Goal: Task Accomplishment & Management: Manage account settings

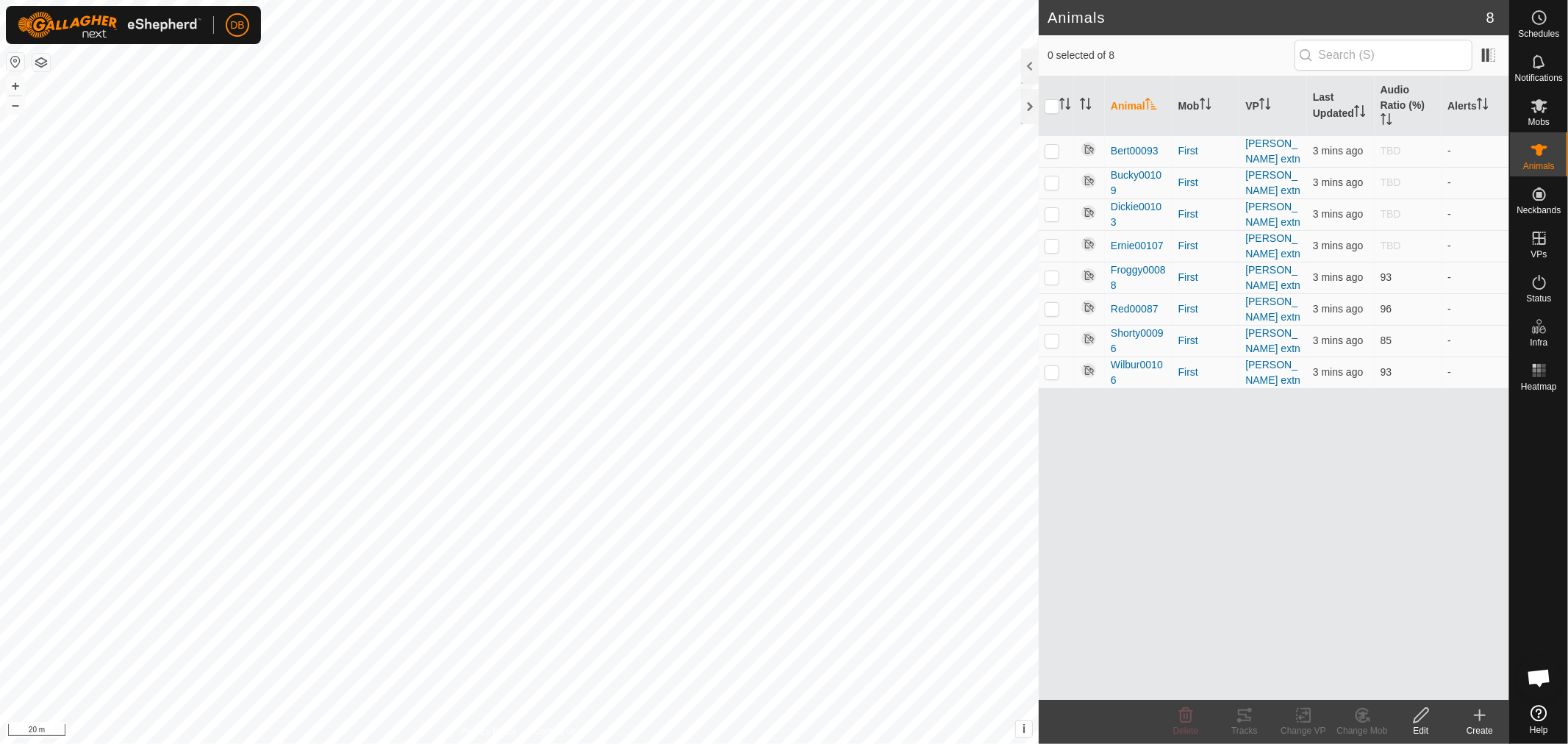
scroll to position [283, 0]
click at [1055, 273] on p-checkbox at bounding box center [1051, 276] width 15 height 12
checkbox input "true"
click at [1048, 303] on p-checkbox at bounding box center [1051, 309] width 15 height 12
checkbox input "true"
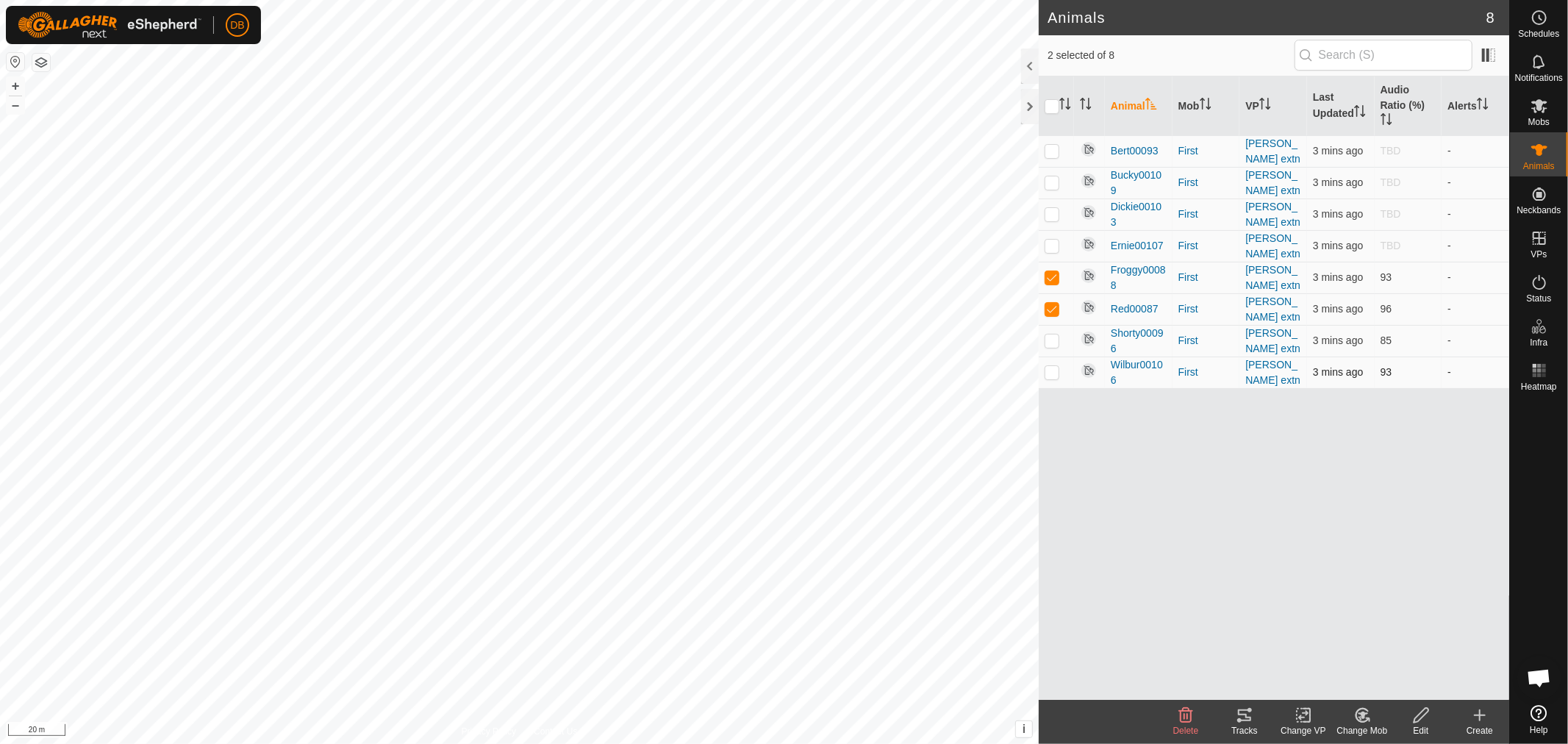
click at [1049, 366] on p-tablecheckbox at bounding box center [1051, 372] width 15 height 12
checkbox input "true"
click at [1249, 710] on icon at bounding box center [1244, 715] width 13 height 12
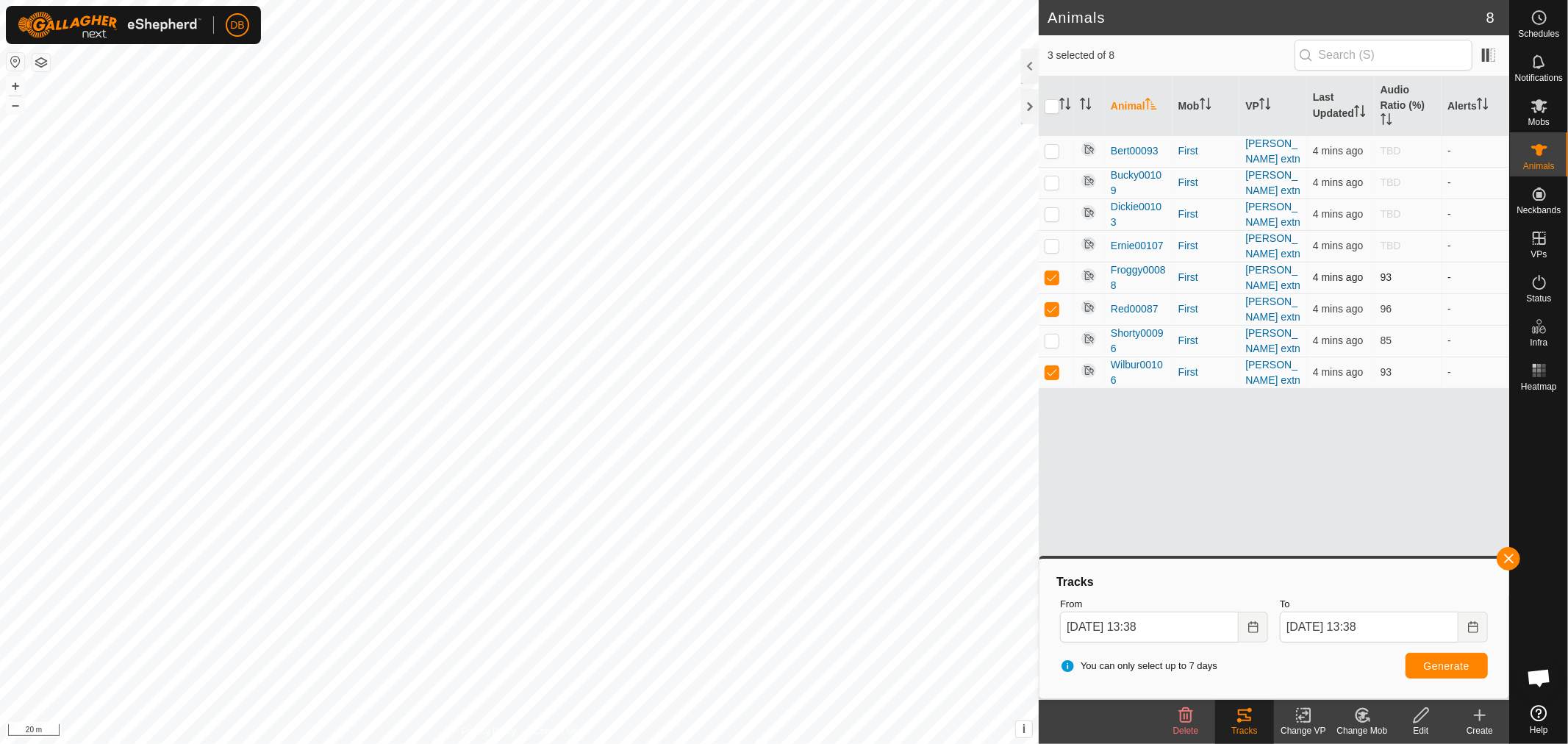
click at [1048, 274] on p-checkbox at bounding box center [1051, 276] width 15 height 12
checkbox input "false"
click at [1047, 303] on p-checkbox at bounding box center [1051, 309] width 15 height 12
checkbox input "false"
click at [1053, 368] on p-checkbox at bounding box center [1051, 372] width 15 height 12
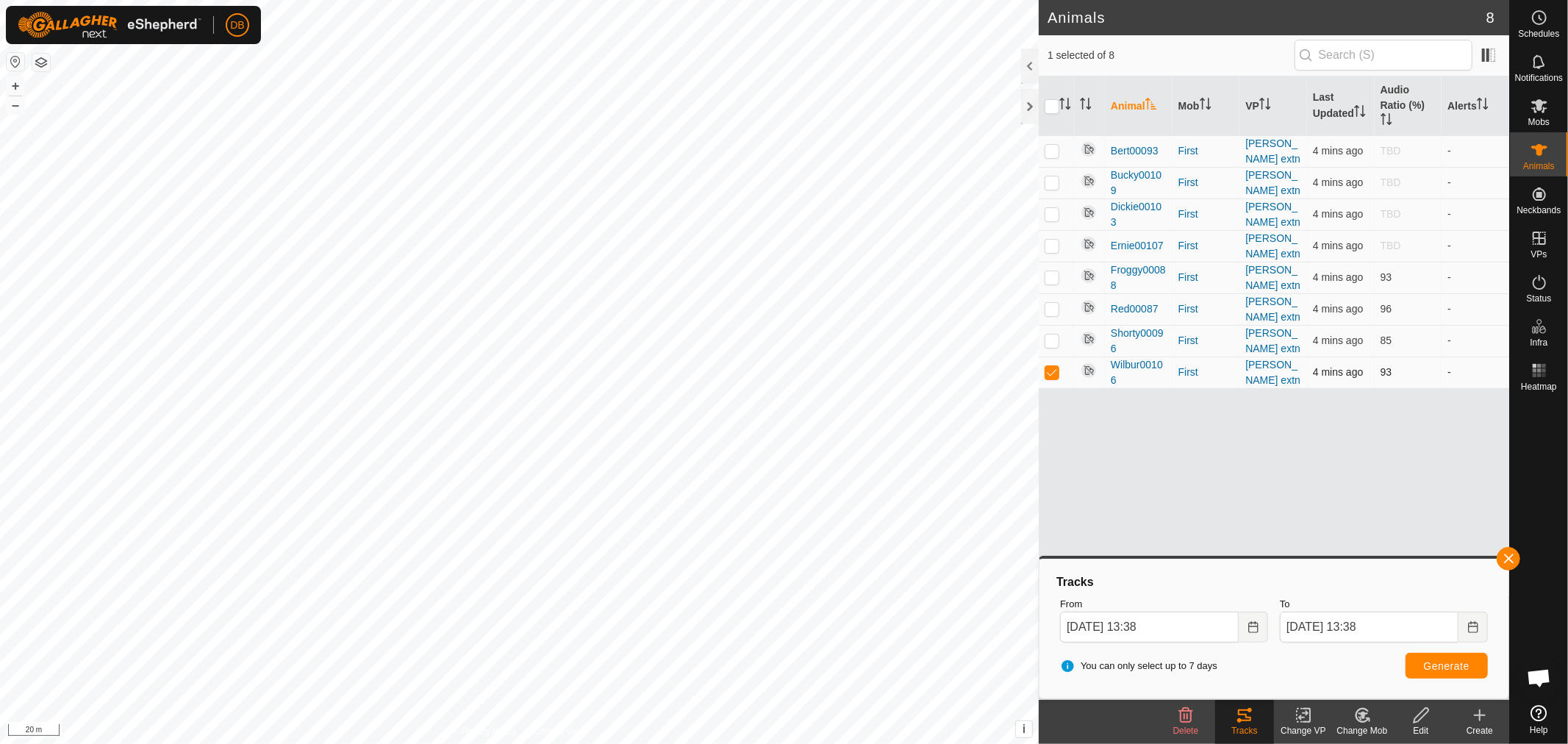
checkbox input "false"
click at [1259, 508] on div "Animal Mob VP Last Updated Audio Ratio (%) Alerts Bert00093 First [PERSON_NAME]…" at bounding box center [1273, 389] width 470 height 623
click at [1544, 99] on icon at bounding box center [1539, 105] width 18 height 18
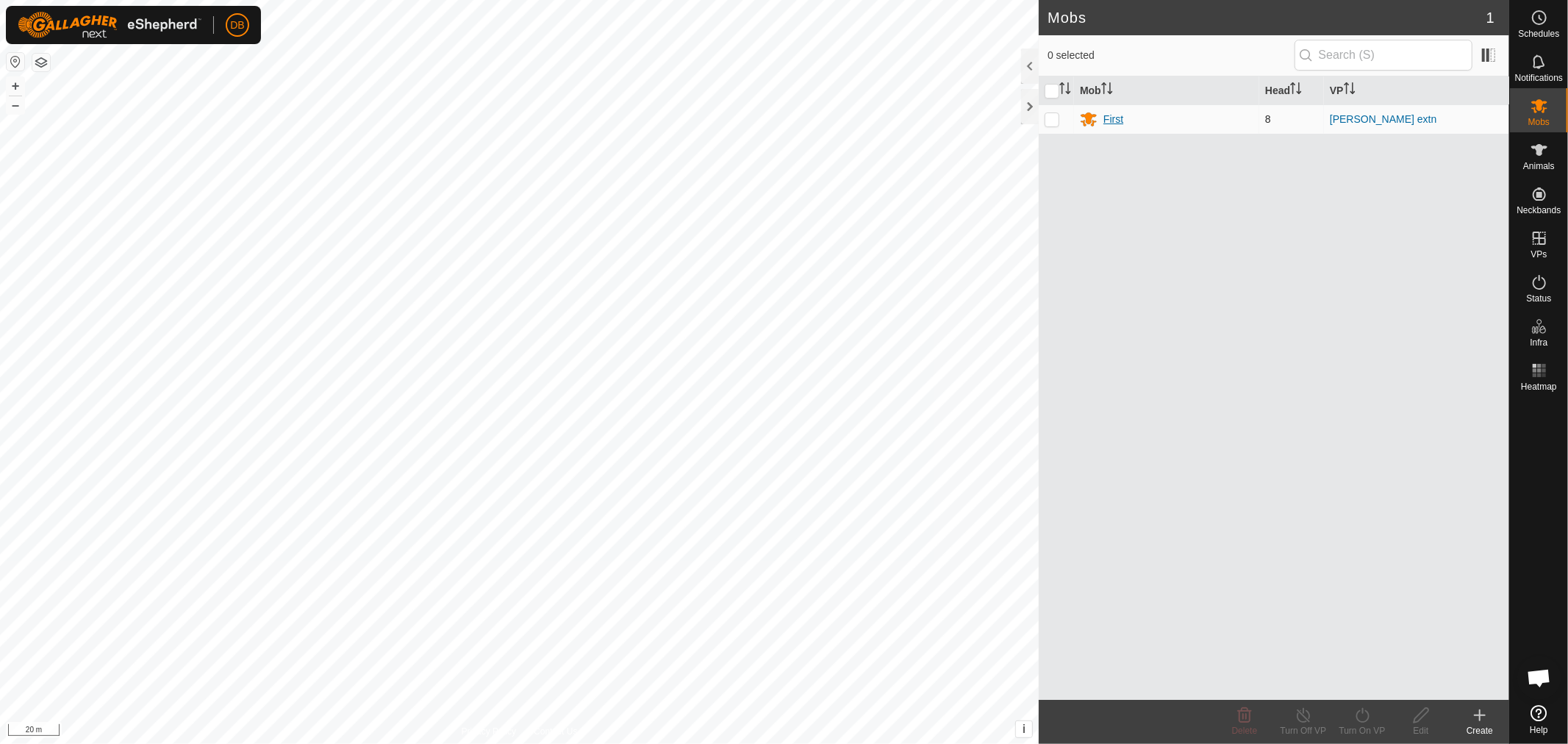
click at [1120, 115] on div "First" at bounding box center [1114, 120] width 20 height 15
